Goal: Task Accomplishment & Management: Manage account settings

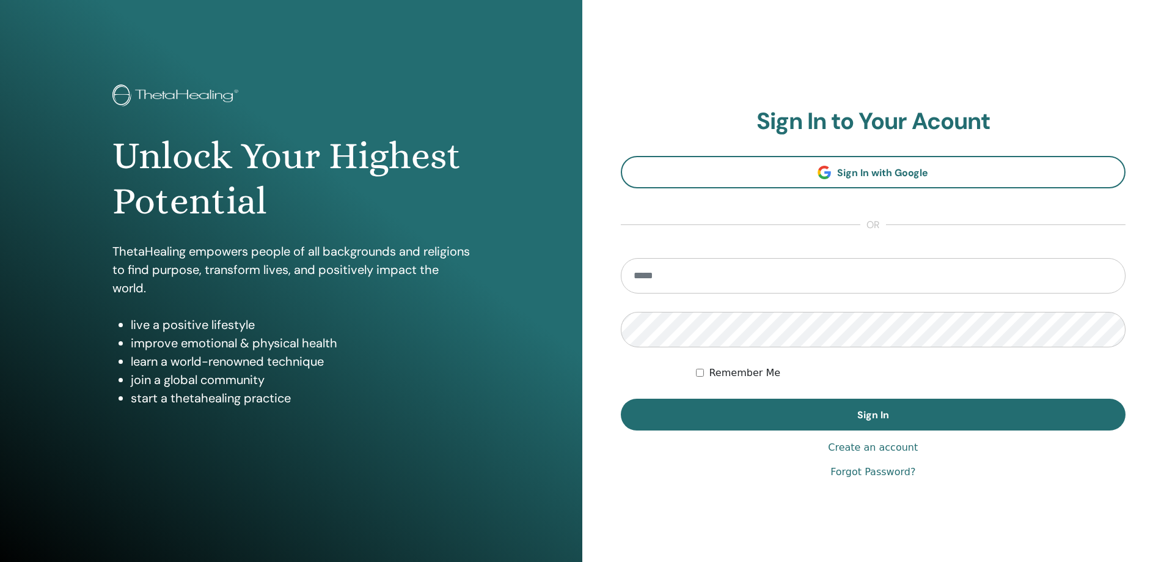
type input "**********"
click at [617, 361] on div "**********" at bounding box center [873, 293] width 582 height 587
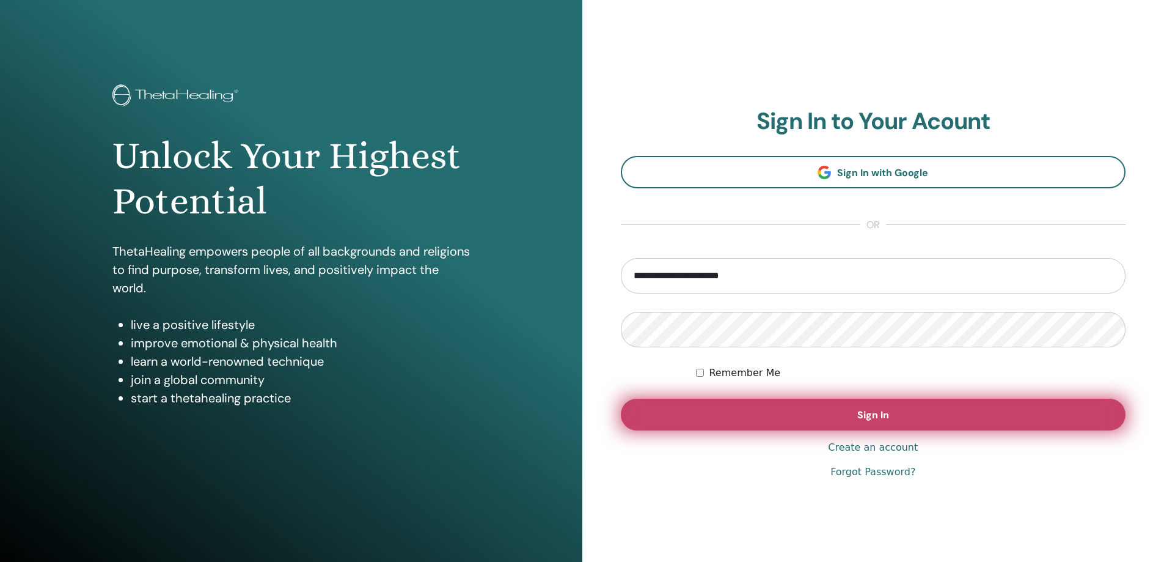
click at [888, 410] on span "Sign In" at bounding box center [874, 414] width 32 height 13
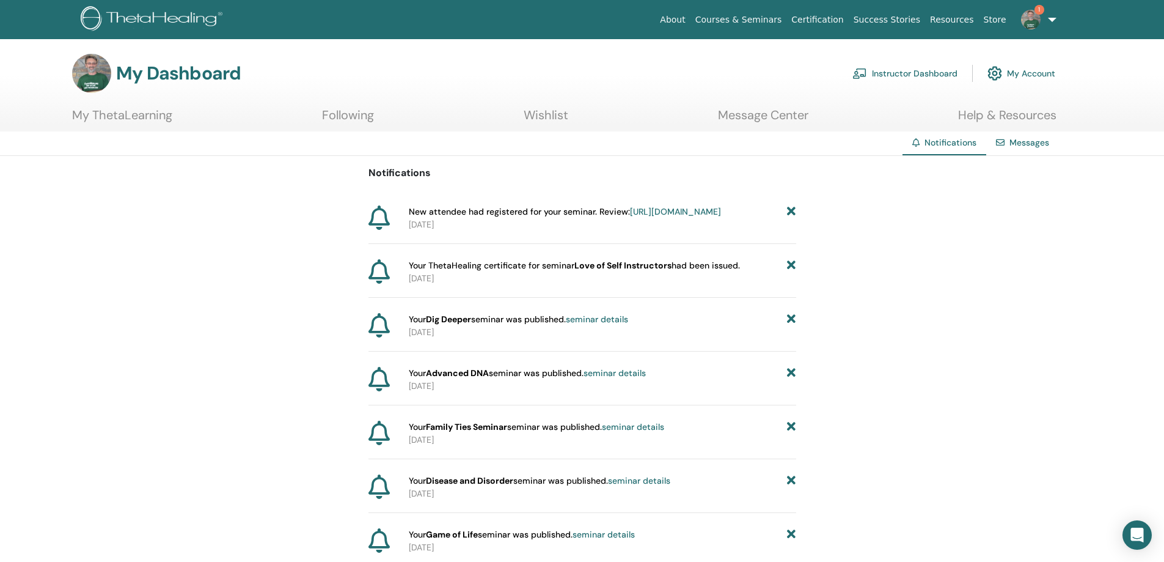
click at [630, 217] on link "https://member.thetahealing.com/instructor/seminar/376297/attendees" at bounding box center [675, 211] width 91 height 11
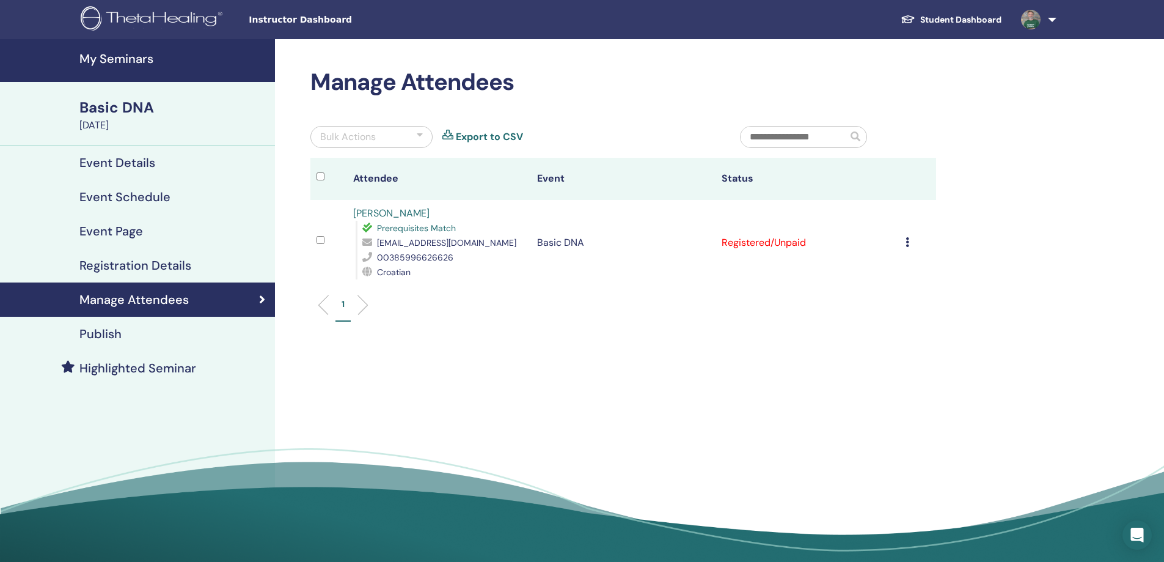
drag, startPoint x: 449, startPoint y: 215, endPoint x: 359, endPoint y: 217, distance: 89.9
click at [348, 217] on td "Sanja Trebus Bozic Prerequisites Match strebusb@gmail.com 00385996626626 Croati…" at bounding box center [439, 243] width 184 height 86
drag, startPoint x: 455, startPoint y: 259, endPoint x: 378, endPoint y: 239, distance: 80.1
click at [378, 239] on div "Prerequisites Match strebusb@gmail.com 00385996626626 Croatian" at bounding box center [440, 250] width 169 height 59
copy div "strebusb@gmail.com 00385996626626"
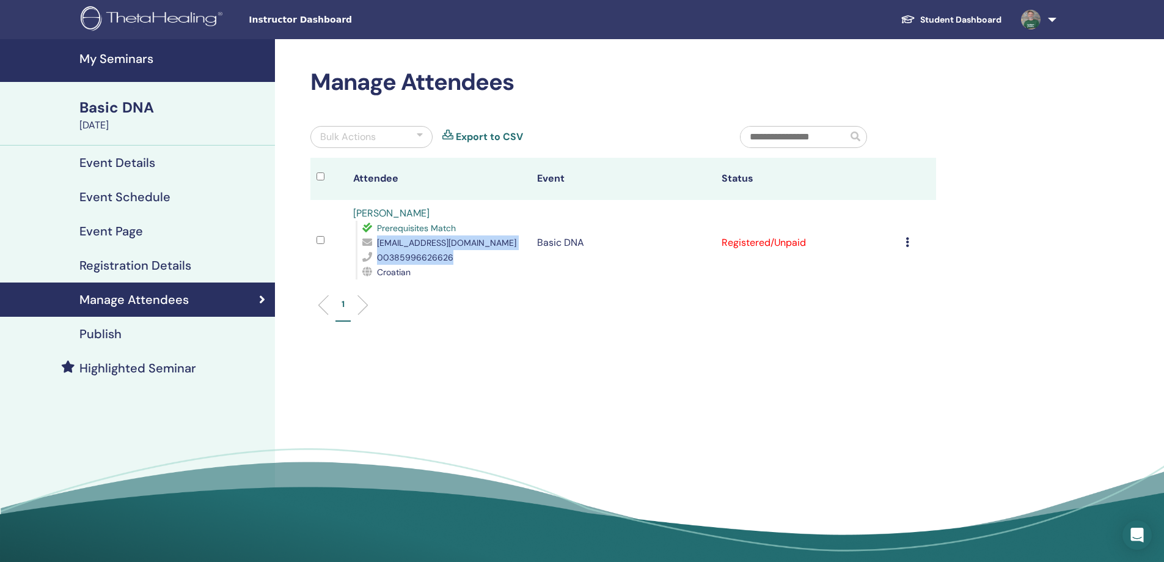
click at [127, 58] on h4 "My Seminars" at bounding box center [173, 58] width 188 height 15
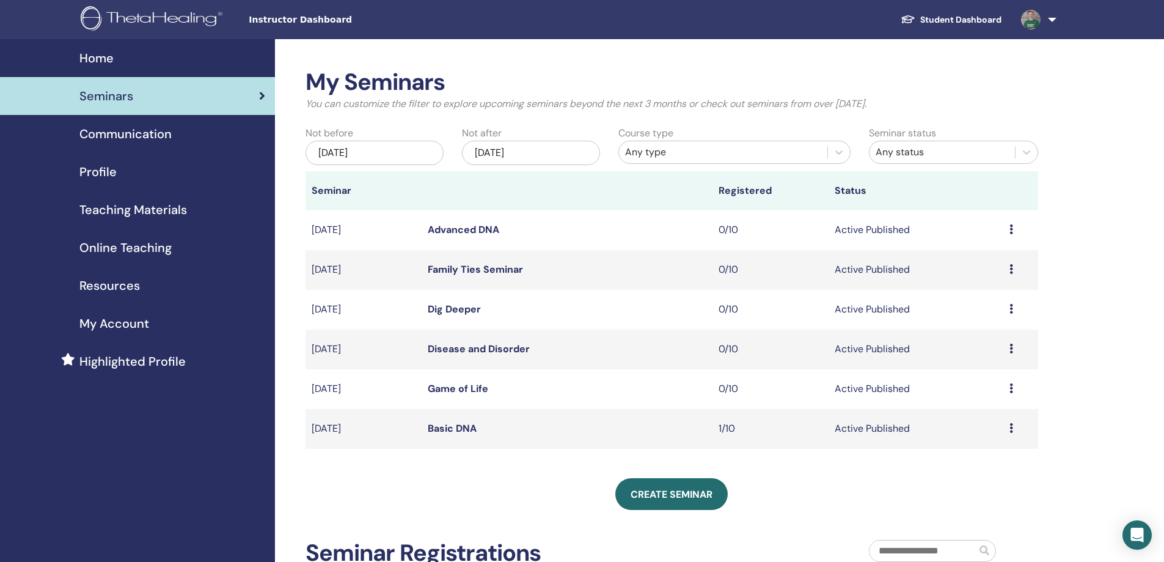
click at [469, 383] on link "Game of Life" at bounding box center [458, 388] width 61 height 13
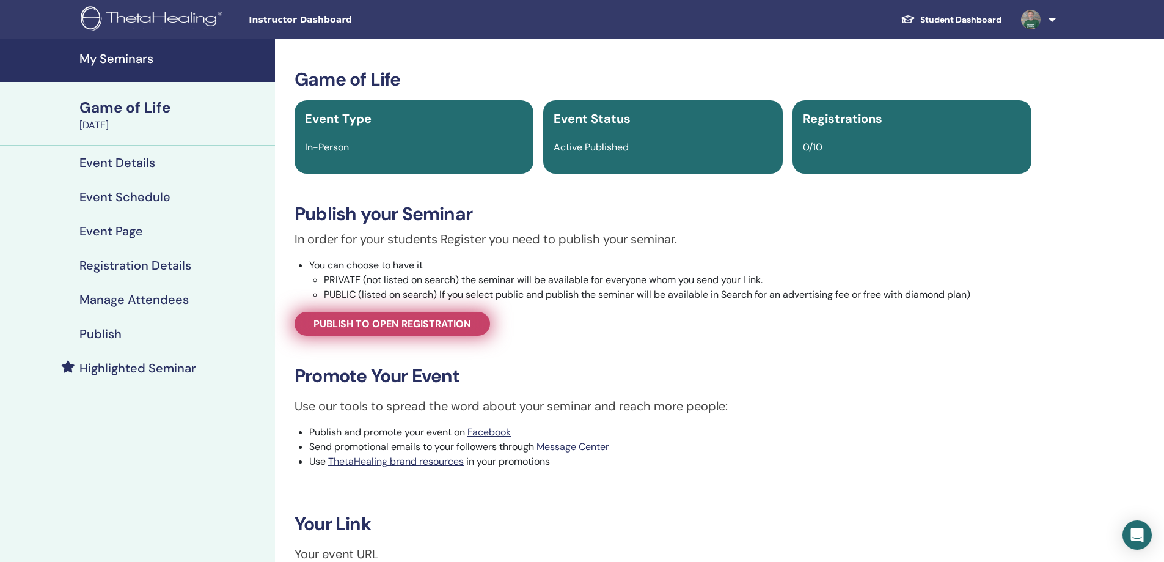
click at [463, 327] on span "Publish to open registration" at bounding box center [393, 323] width 158 height 13
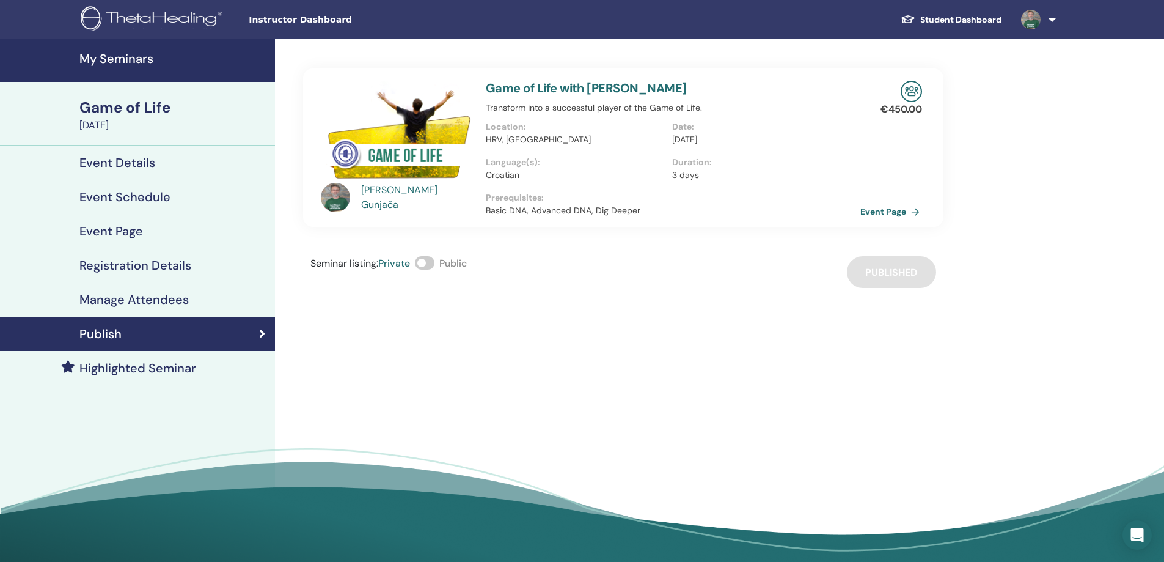
click at [892, 209] on link "Event Page" at bounding box center [893, 211] width 64 height 18
click at [142, 51] on link "My Seminars" at bounding box center [137, 60] width 275 height 43
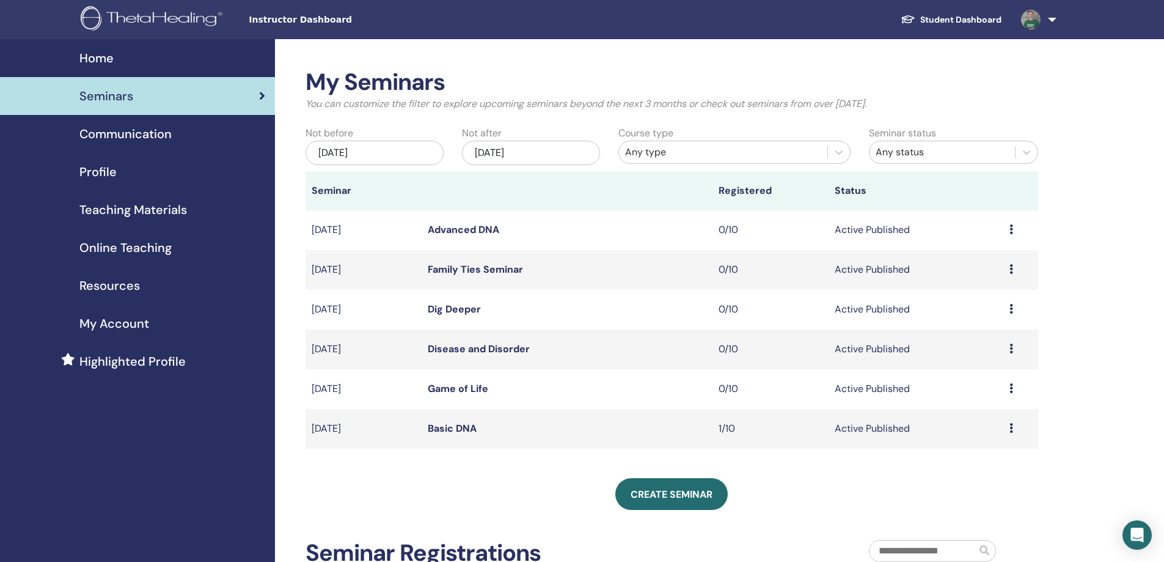
click at [509, 353] on link "Disease and Disorder" at bounding box center [479, 348] width 102 height 13
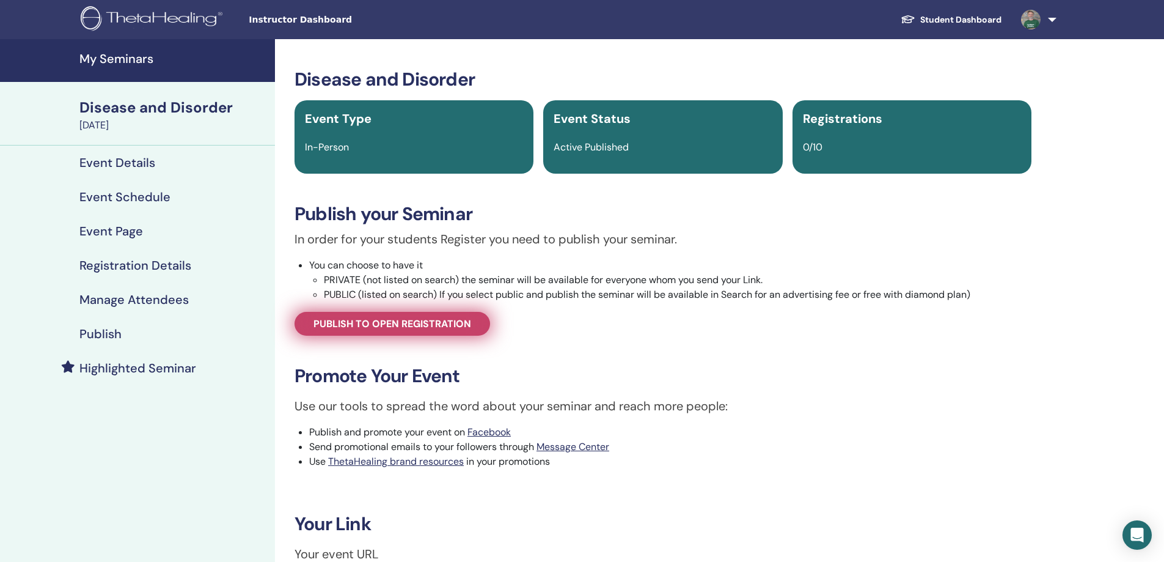
click at [395, 326] on span "Publish to open registration" at bounding box center [393, 323] width 158 height 13
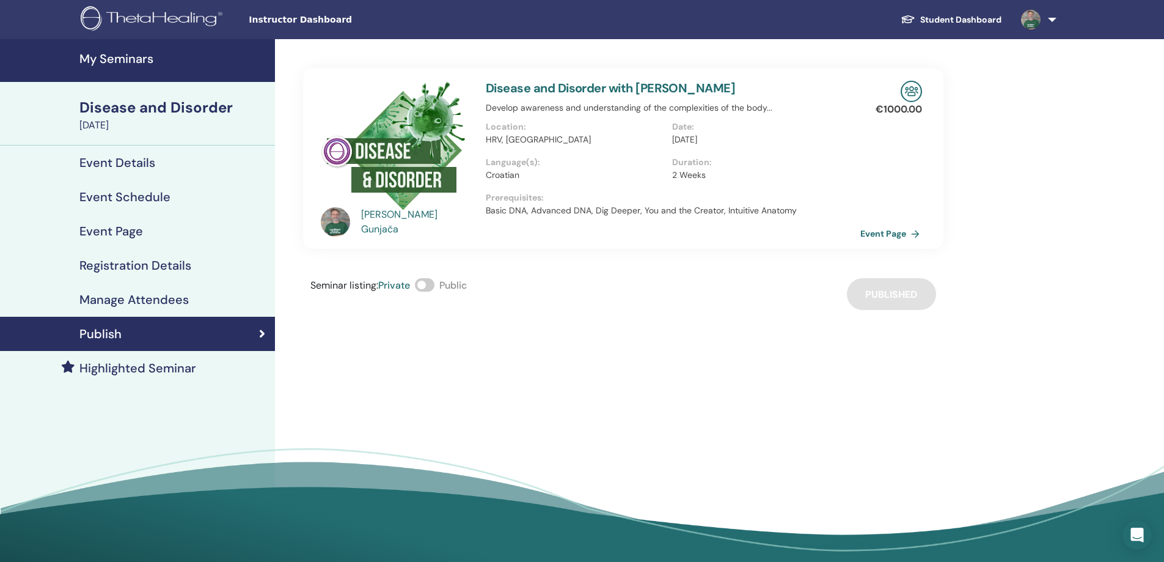
click at [877, 233] on link "Event Page" at bounding box center [893, 233] width 64 height 18
click at [131, 53] on h4 "My Seminars" at bounding box center [173, 58] width 188 height 15
